Goal: Task Accomplishment & Management: Use online tool/utility

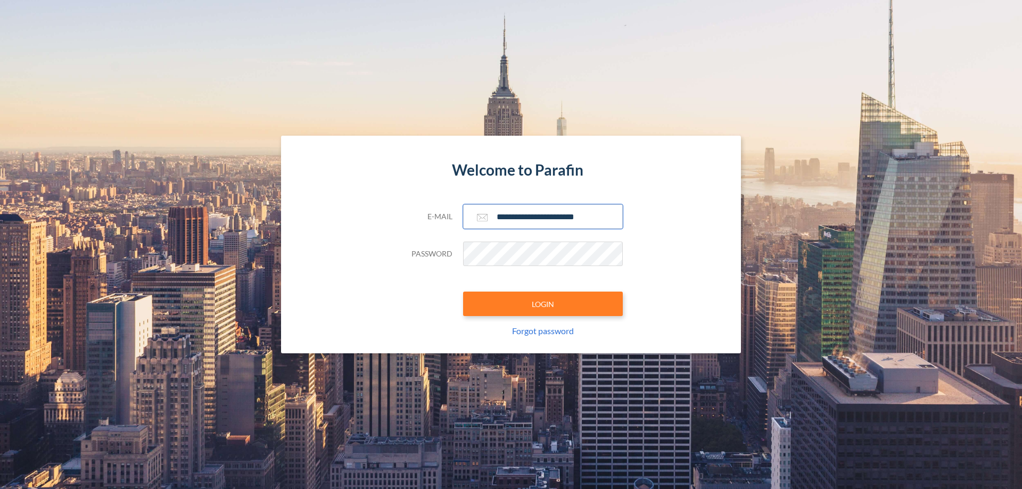
type input "**********"
click at [543, 304] on button "LOGIN" at bounding box center [543, 304] width 160 height 24
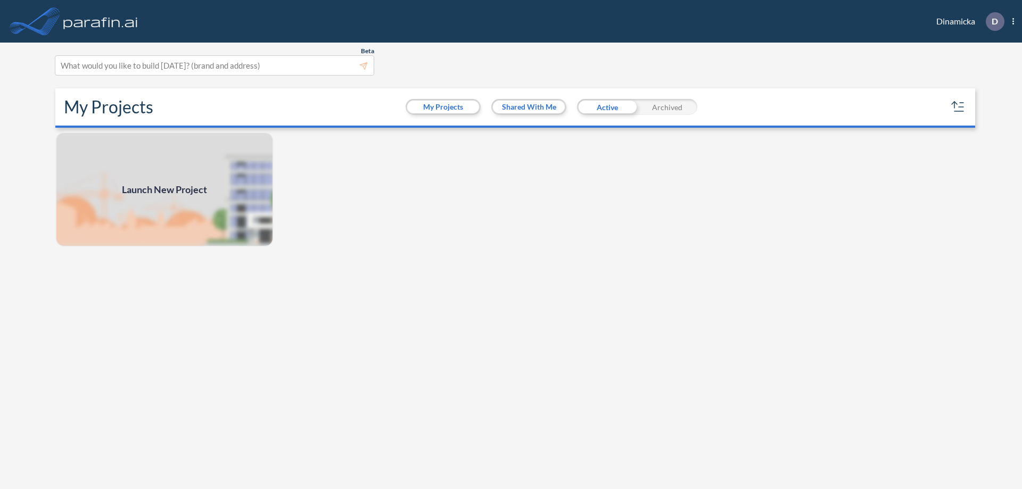
scroll to position [3, 0]
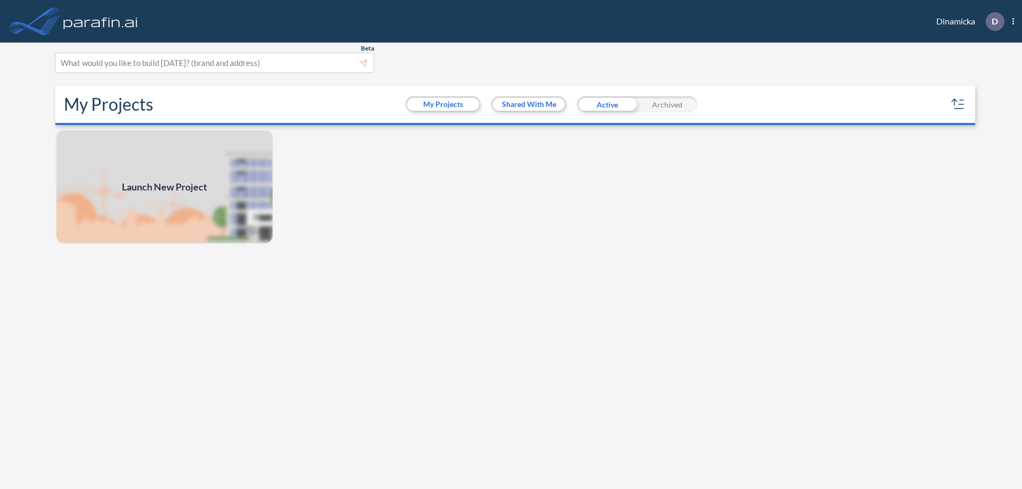
click at [164, 187] on span "Launch New Project" at bounding box center [164, 187] width 85 height 14
